Goal: Use online tool/utility: Utilize a website feature to perform a specific function

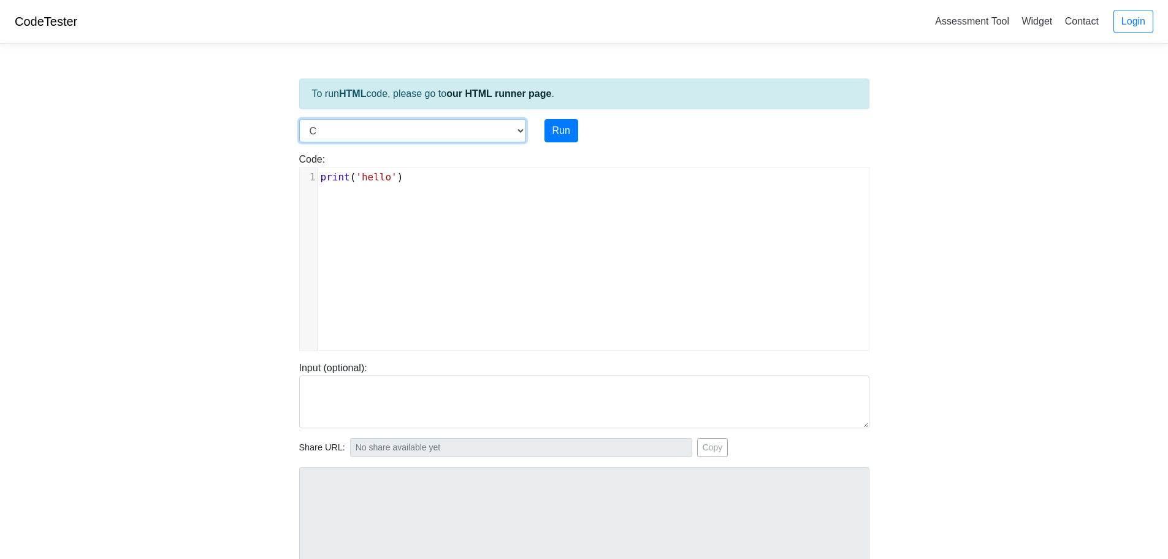
click at [473, 125] on select "C C++ Go Java Javascript Python Ruby" at bounding box center [412, 130] width 227 height 23
select select "python"
click at [299, 119] on select "C C++ Go Java Javascript Python Ruby" at bounding box center [412, 130] width 227 height 23
click at [435, 226] on div "xxxxxxxxxx 1 print ( 'hello' )" at bounding box center [593, 267] width 587 height 201
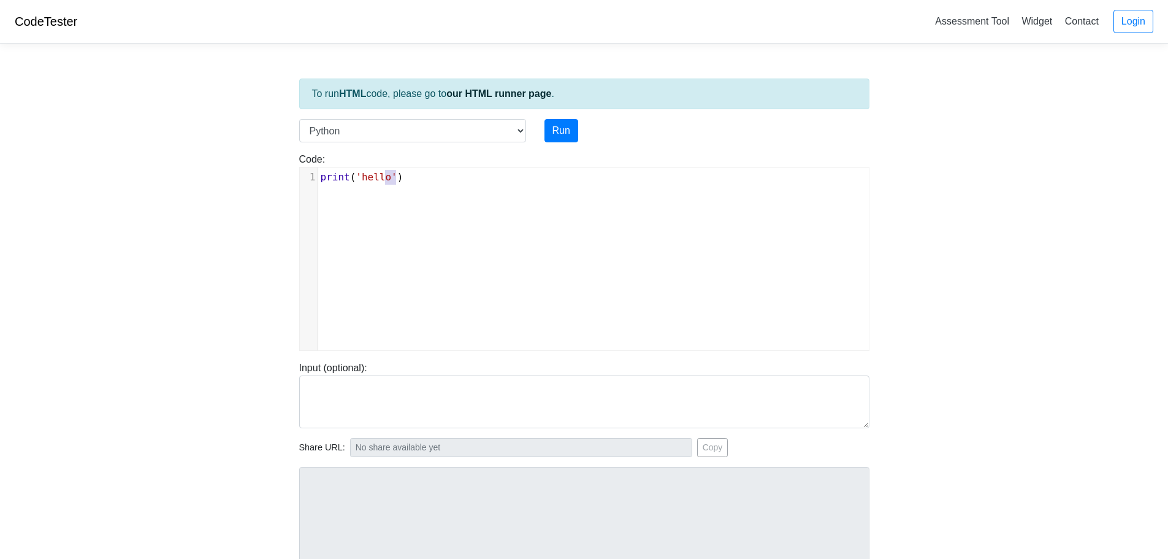
click at [435, 226] on div "x 1 print ( 'hello' )" at bounding box center [593, 267] width 587 height 201
type textarea "print('hello')"
click at [435, 226] on div "x 1 print ( 'hello' )" at bounding box center [593, 267] width 587 height 201
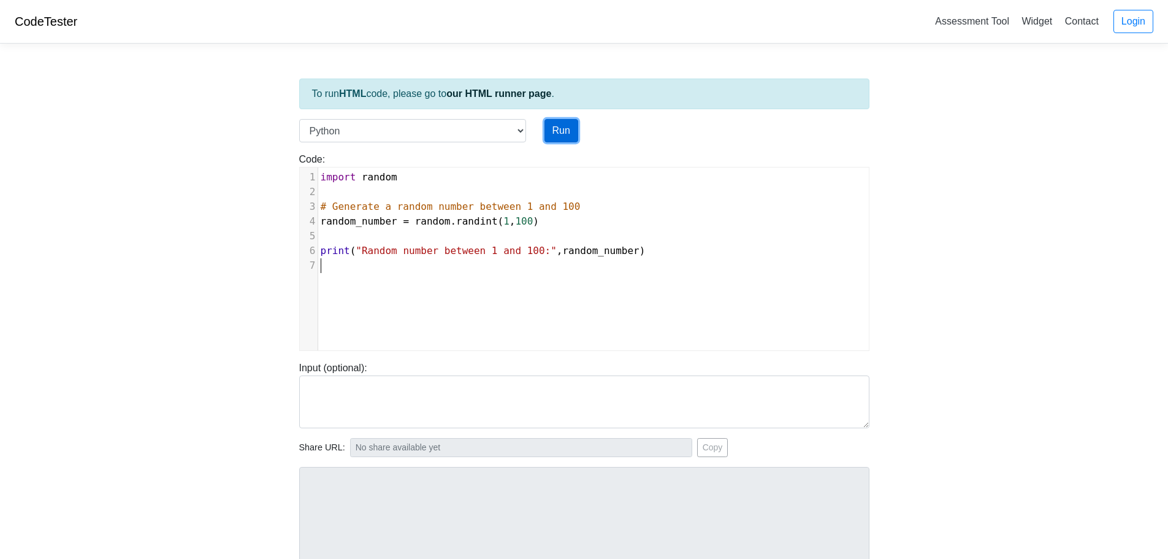
click at [562, 133] on button "Run" at bounding box center [561, 130] width 34 height 23
type input "[URL][DOMAIN_NAME]"
type textarea "Stdout: Random number between 1 and 100: 100"
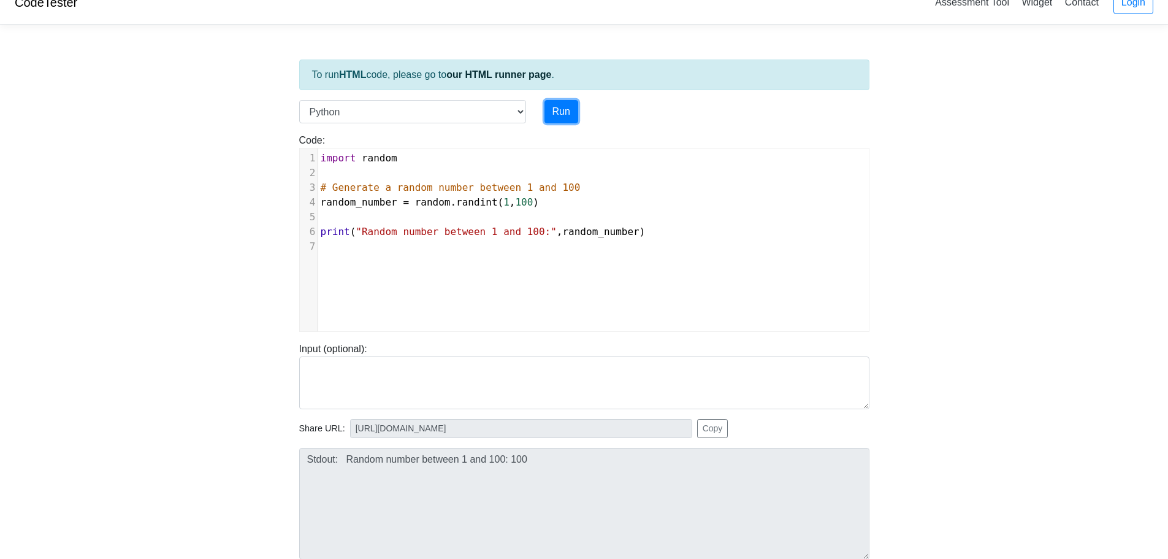
scroll to position [0, 0]
